Goal: Find specific page/section: Find specific page/section

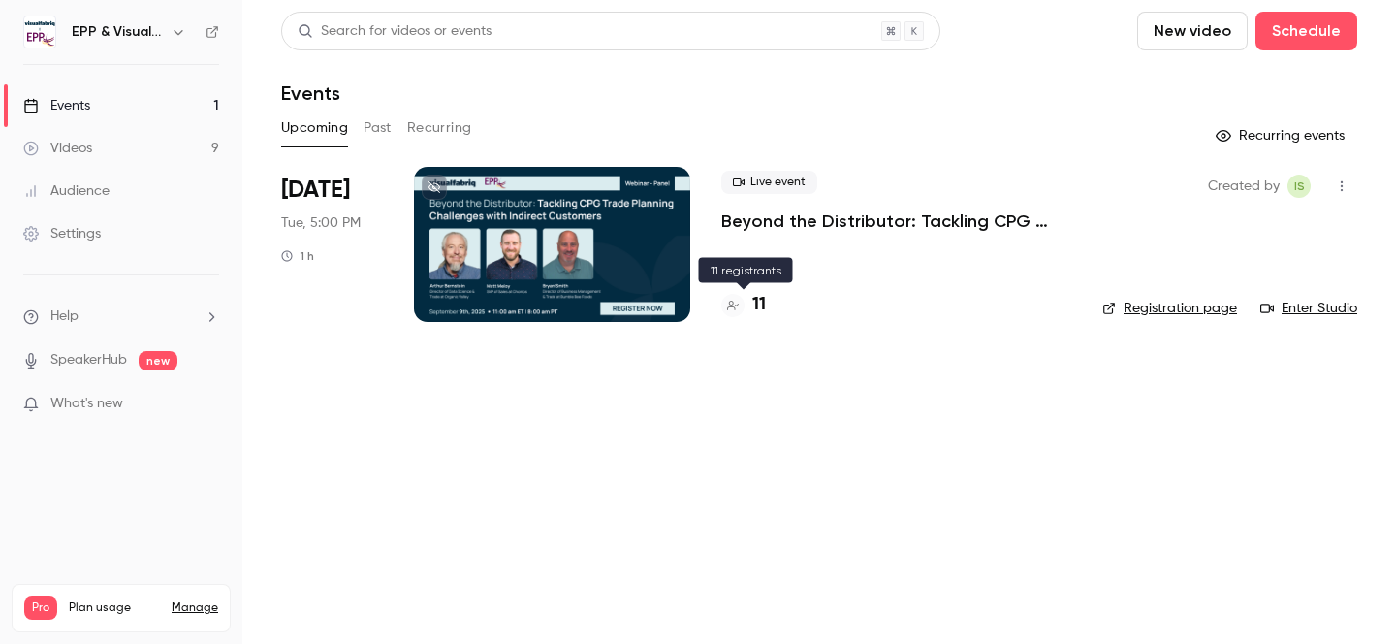
click at [748, 304] on div "11" at bounding box center [743, 305] width 45 height 26
